Goal: Information Seeking & Learning: Learn about a topic

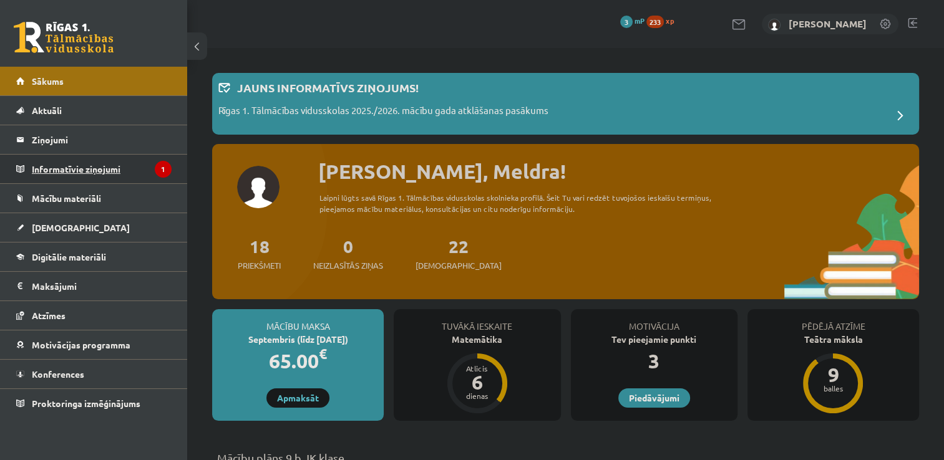
click at [136, 171] on legend "Informatīvie ziņojumi 1" at bounding box center [102, 169] width 140 height 29
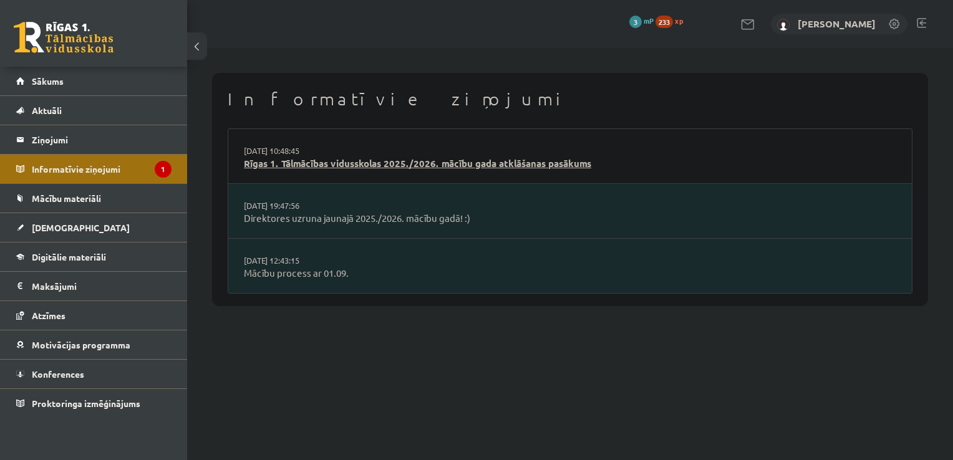
click at [379, 164] on link "Rīgas 1. Tālmācības vidusskolas 2025./2026. mācību gada atklāšanas pasākums" at bounding box center [570, 164] width 652 height 14
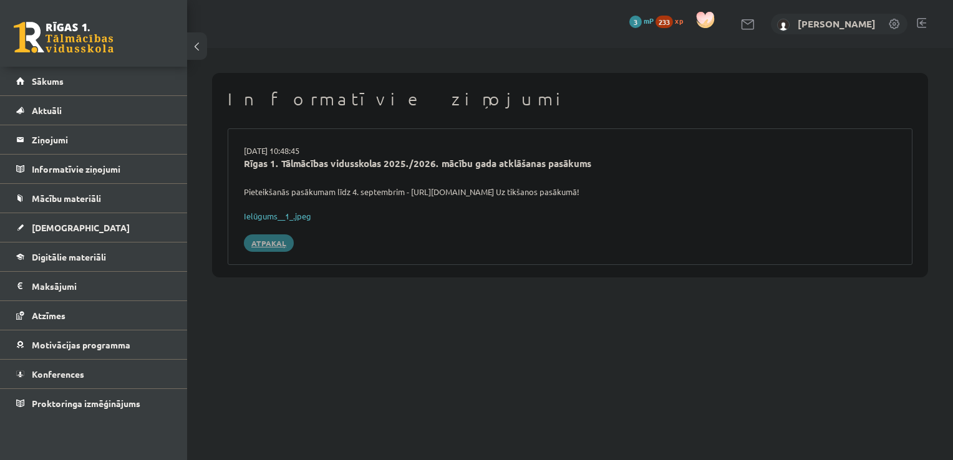
click at [267, 248] on link "Atpakaļ" at bounding box center [269, 243] width 50 height 17
click at [88, 262] on link "Digitālie materiāli" at bounding box center [93, 257] width 155 height 29
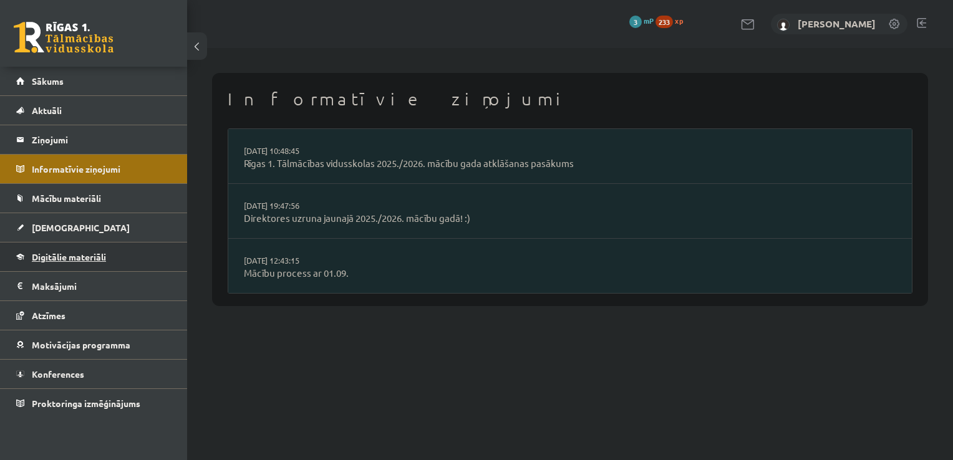
click at [39, 254] on span "Digitālie materiāli" at bounding box center [69, 256] width 74 height 11
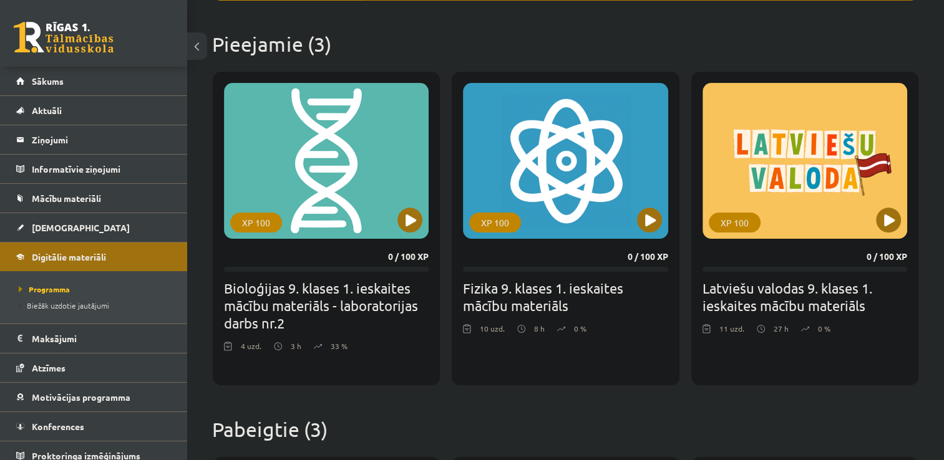
scroll to position [286, 0]
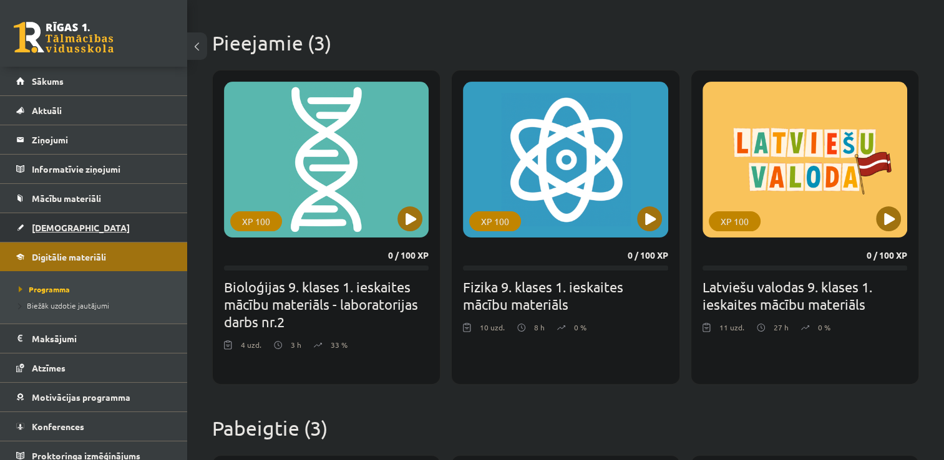
click at [84, 231] on link "[DEMOGRAPHIC_DATA]" at bounding box center [93, 227] width 155 height 29
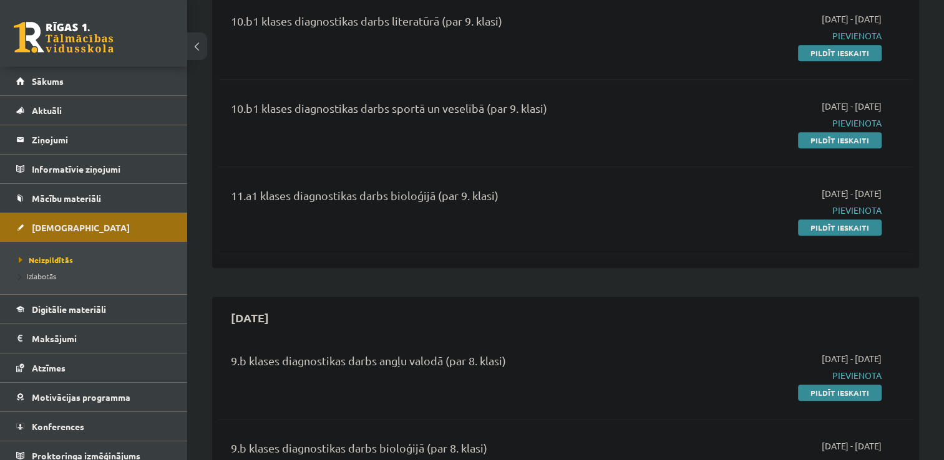
scroll to position [1127, 0]
